Goal: Task Accomplishment & Management: Manage account settings

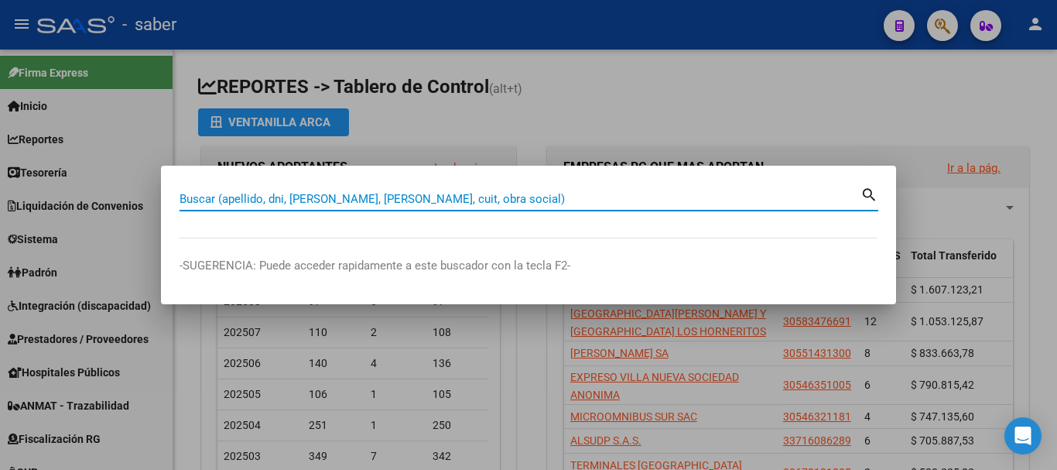
click at [448, 201] on input "Buscar (apellido, dni, [PERSON_NAME], [PERSON_NAME], cuit, obra social)" at bounding box center [519, 199] width 681 height 14
drag, startPoint x: 0, startPoint y: 0, endPoint x: 457, endPoint y: 212, distance: 503.9
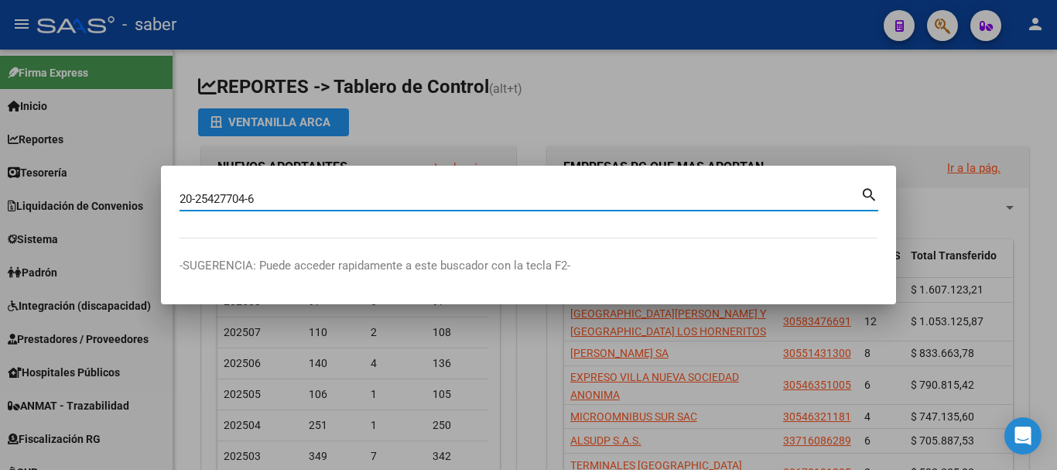
type input "20254277046"
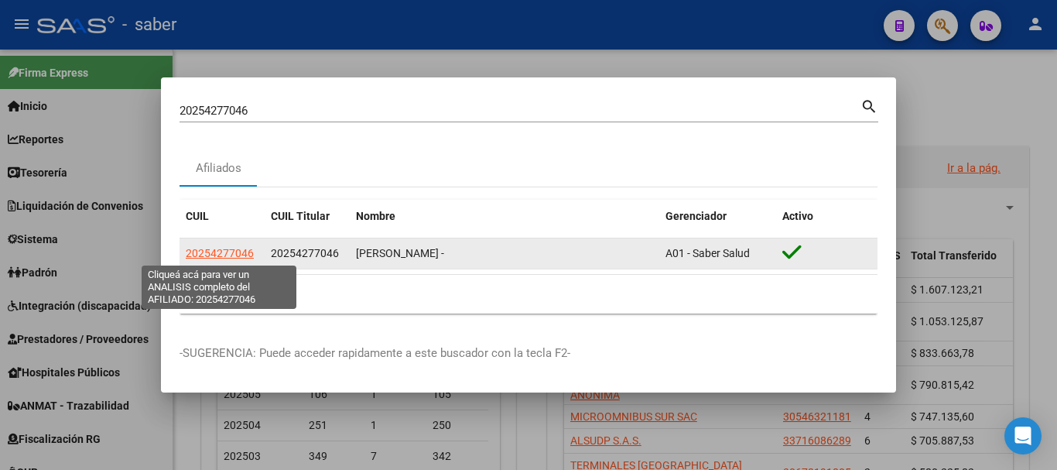
click at [207, 251] on span "20254277046" at bounding box center [220, 253] width 68 height 12
type textarea "20254277046"
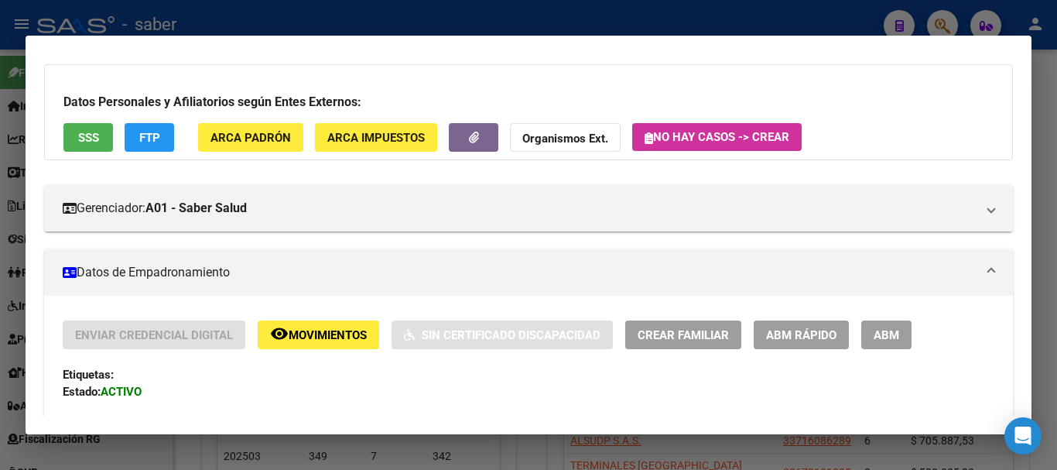
scroll to position [155, 0]
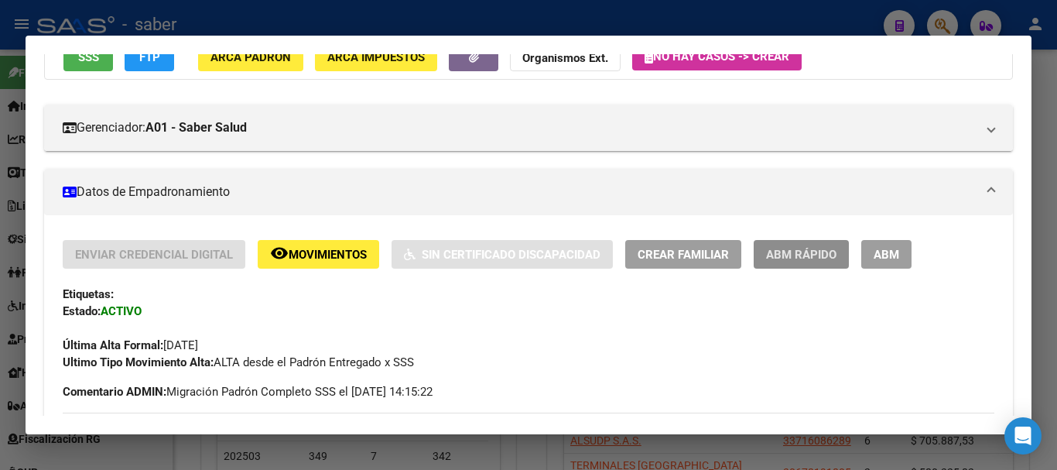
click at [822, 247] on span "ABM Rápido" at bounding box center [801, 254] width 70 height 14
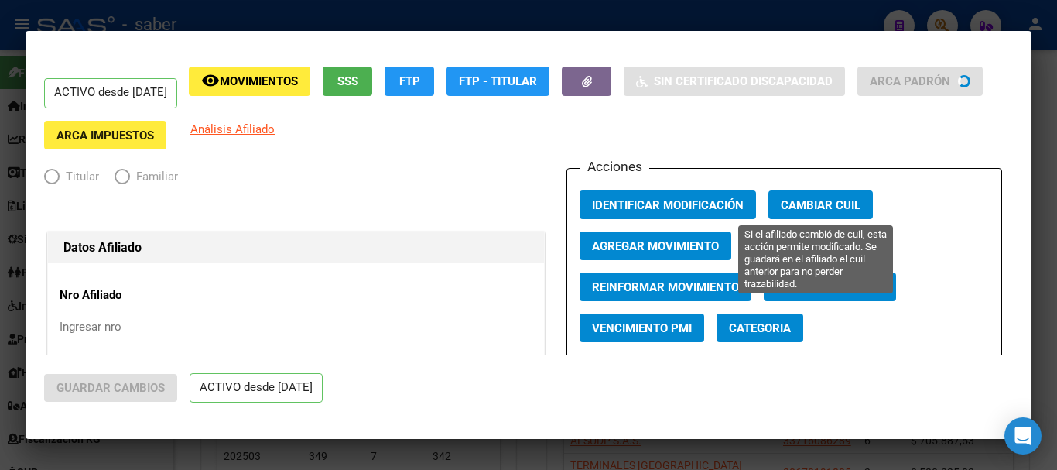
radio input "true"
type input "20-25427704-6"
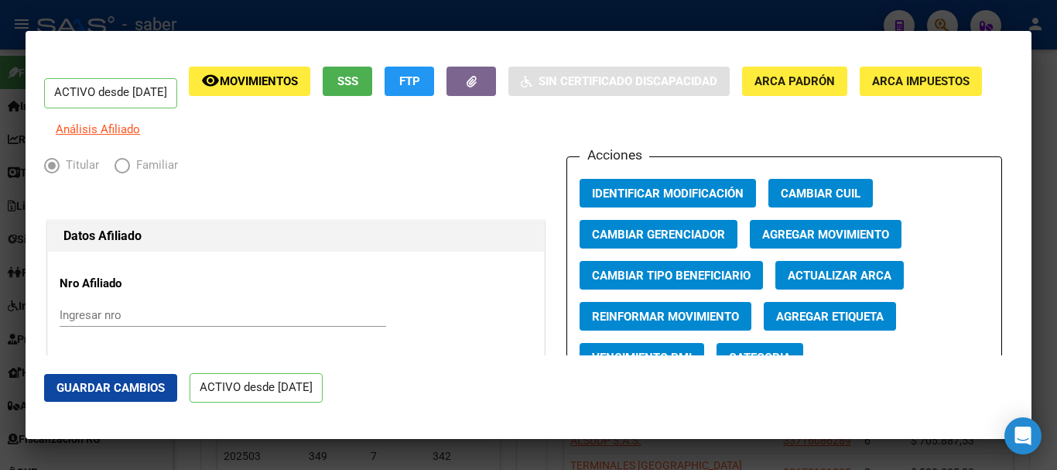
click at [846, 241] on span "Agregar Movimiento" at bounding box center [825, 234] width 127 height 14
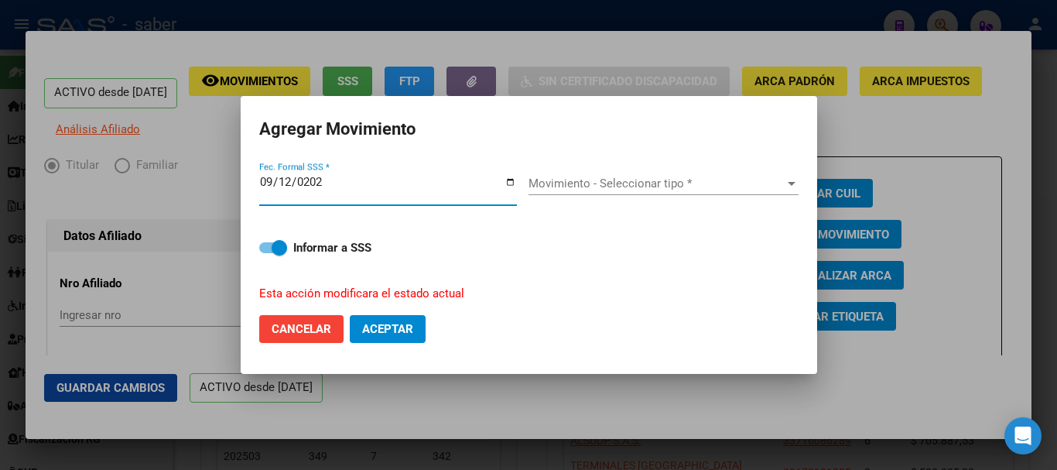
type input "[DATE]"
click at [567, 186] on span "Movimiento - Seleccionar tipo *" at bounding box center [656, 183] width 256 height 14
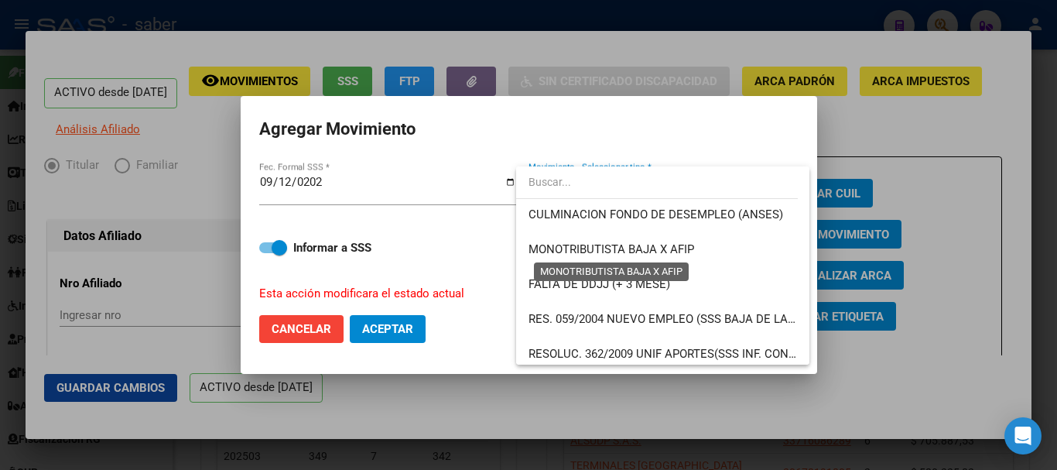
scroll to position [464, 0]
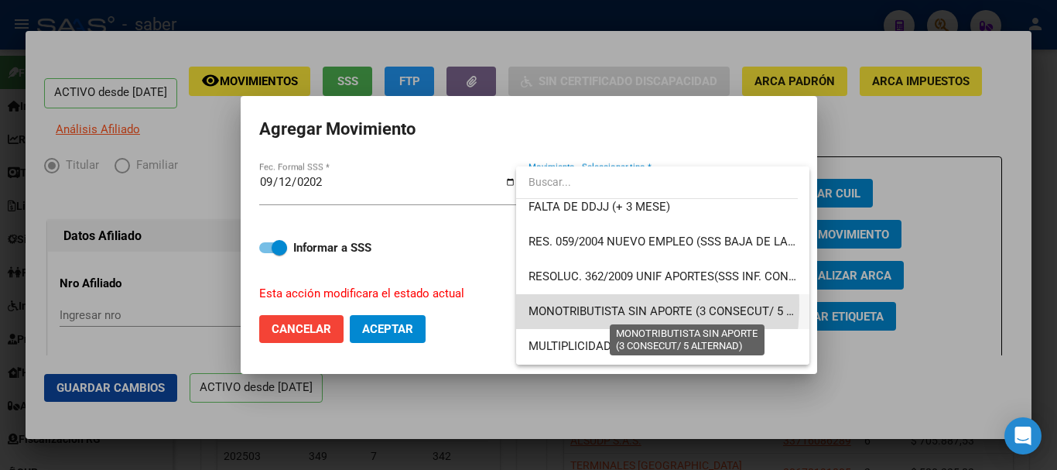
click at [586, 305] on span "MONOTRIBUTISTA SIN APORTE (3 CONSECUT/ 5 ALTERNAD)" at bounding box center [687, 311] width 319 height 14
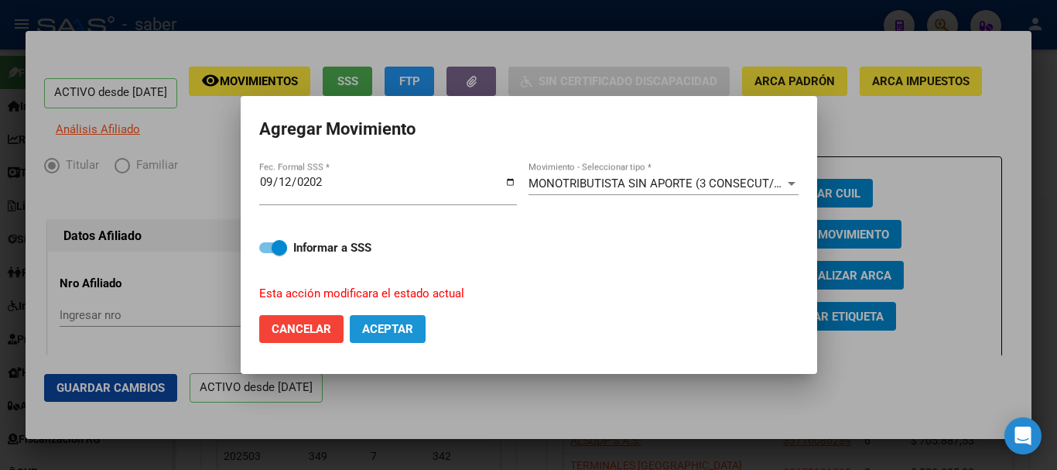
click at [406, 330] on span "Aceptar" at bounding box center [387, 329] width 51 height 14
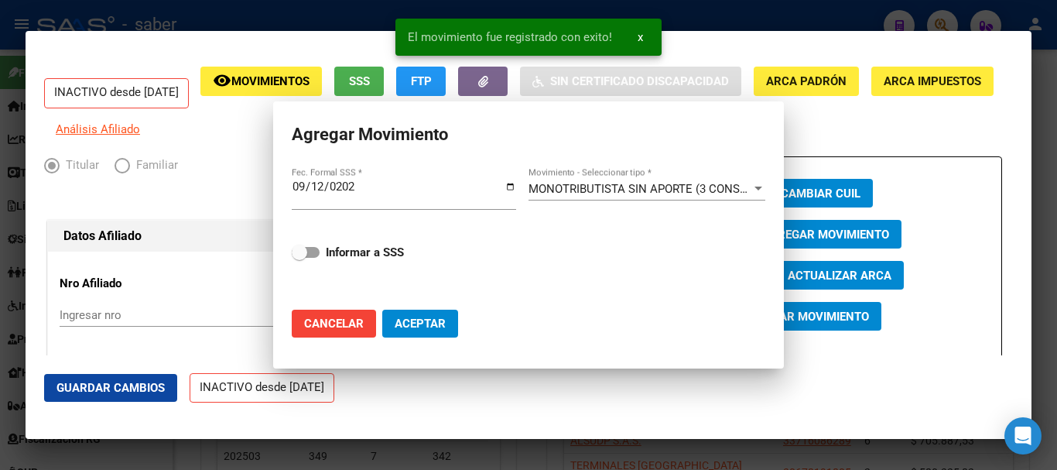
checkbox input "false"
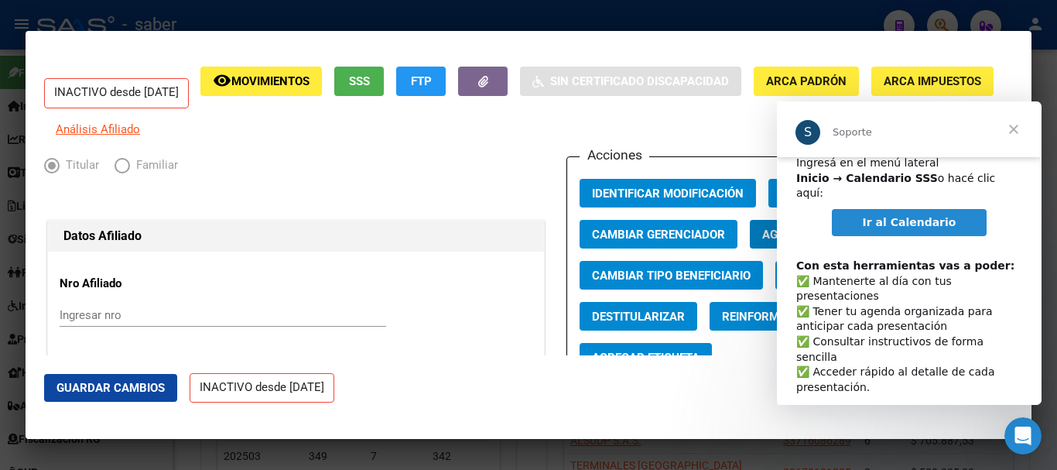
scroll to position [80, 0]
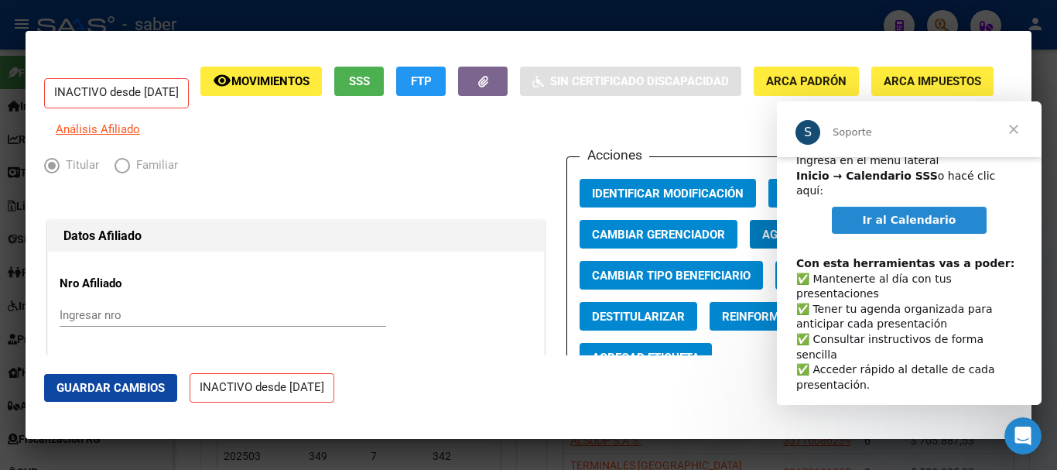
click at [920, 214] on span "Ir al Calendario" at bounding box center [910, 220] width 94 height 12
click at [610, 442] on div at bounding box center [528, 235] width 1057 height 470
